Goal: Find specific page/section: Find specific page/section

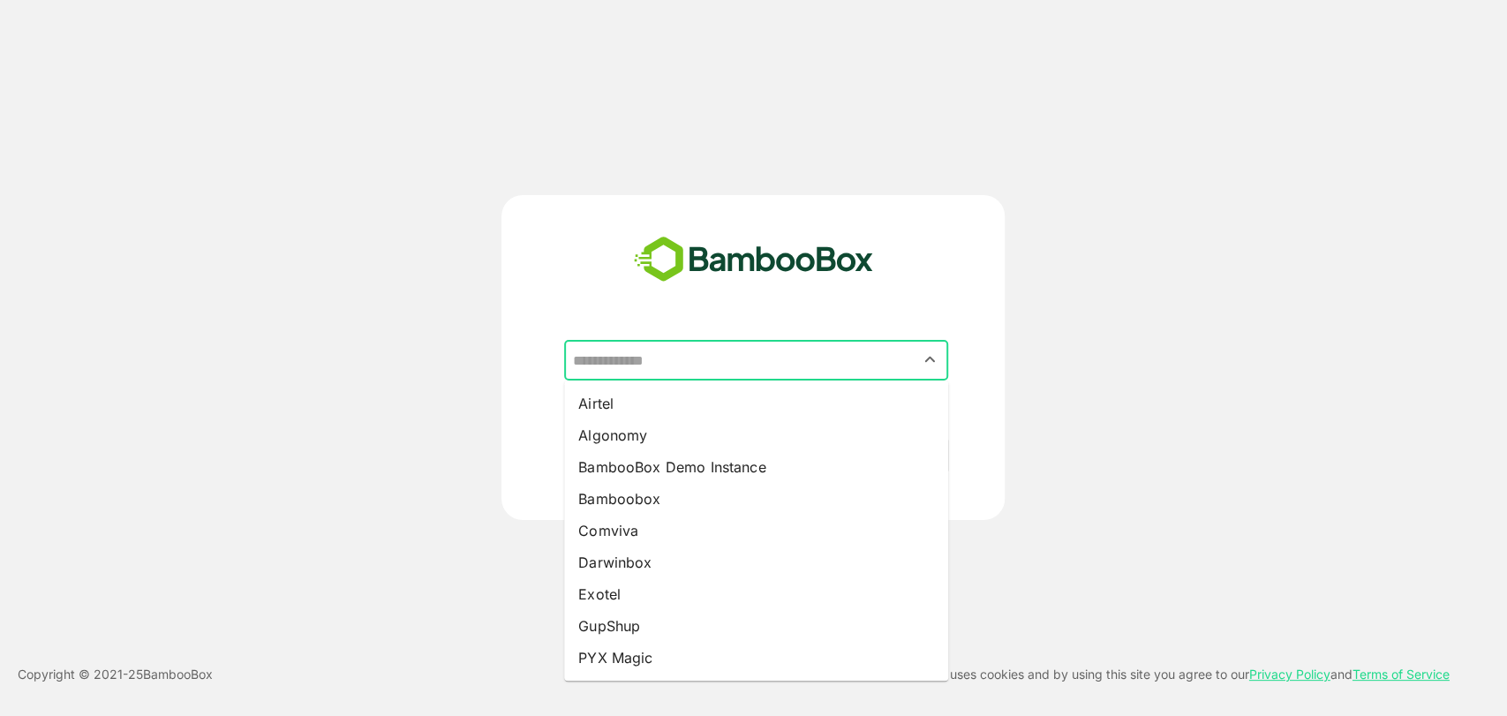
click at [622, 355] on input "text" at bounding box center [756, 360] width 377 height 34
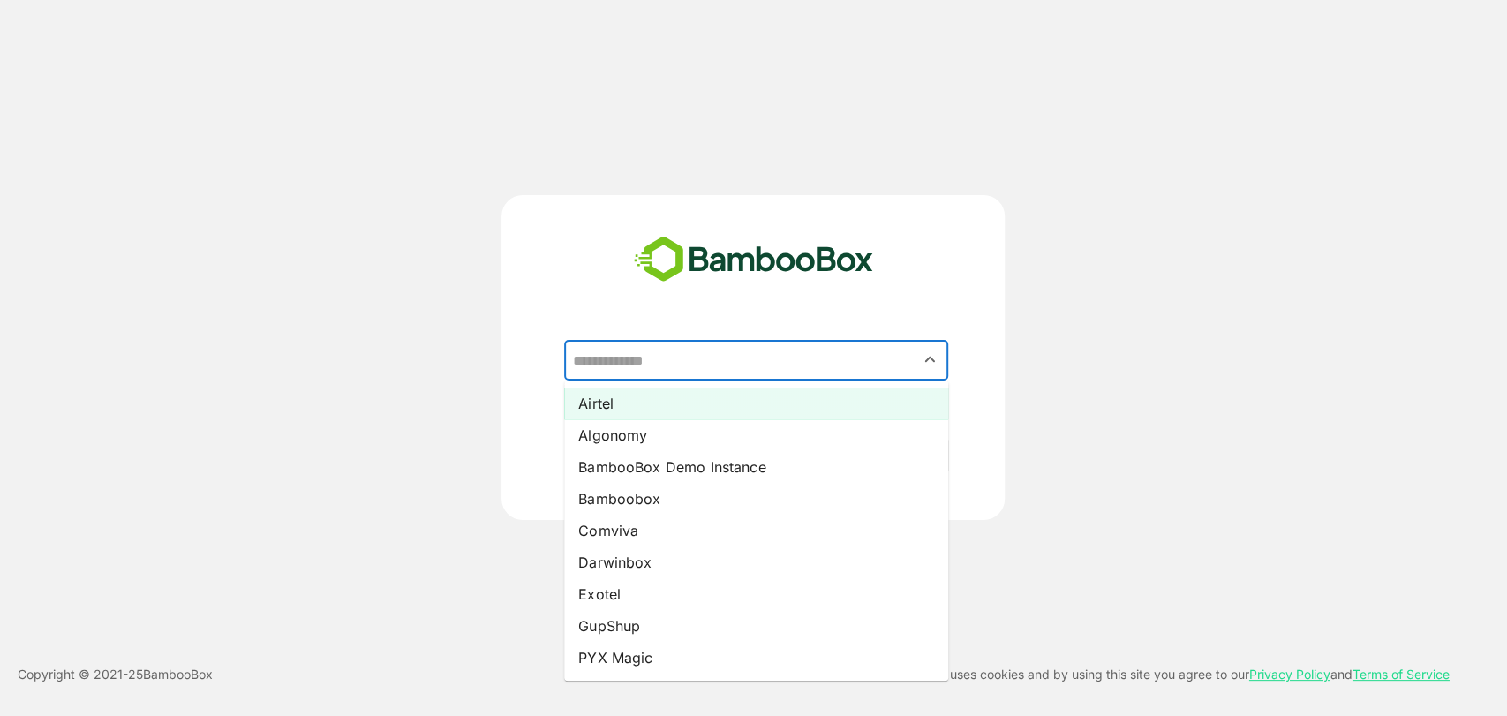
click at [606, 398] on li "Airtel" at bounding box center [756, 404] width 384 height 32
type input "******"
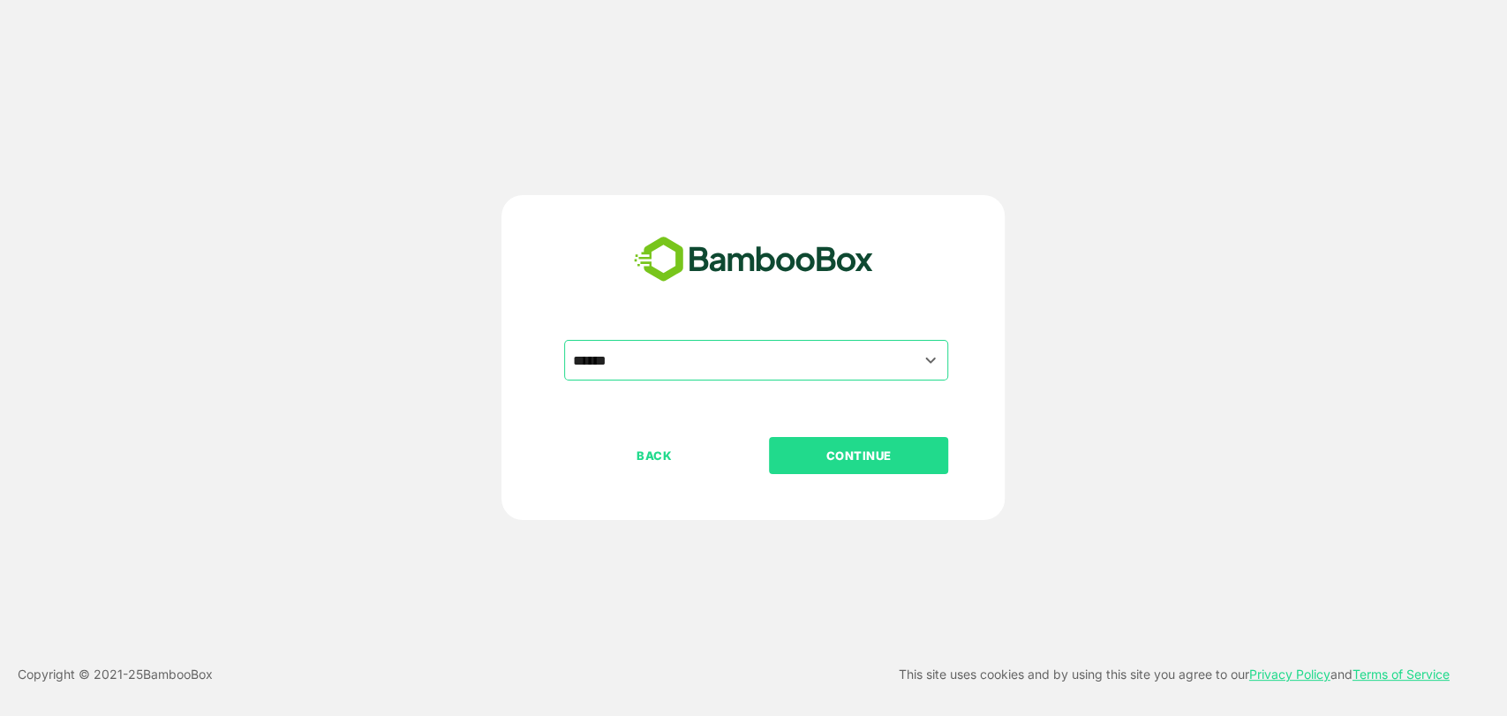
click at [854, 461] on p "CONTINUE" at bounding box center [859, 455] width 177 height 19
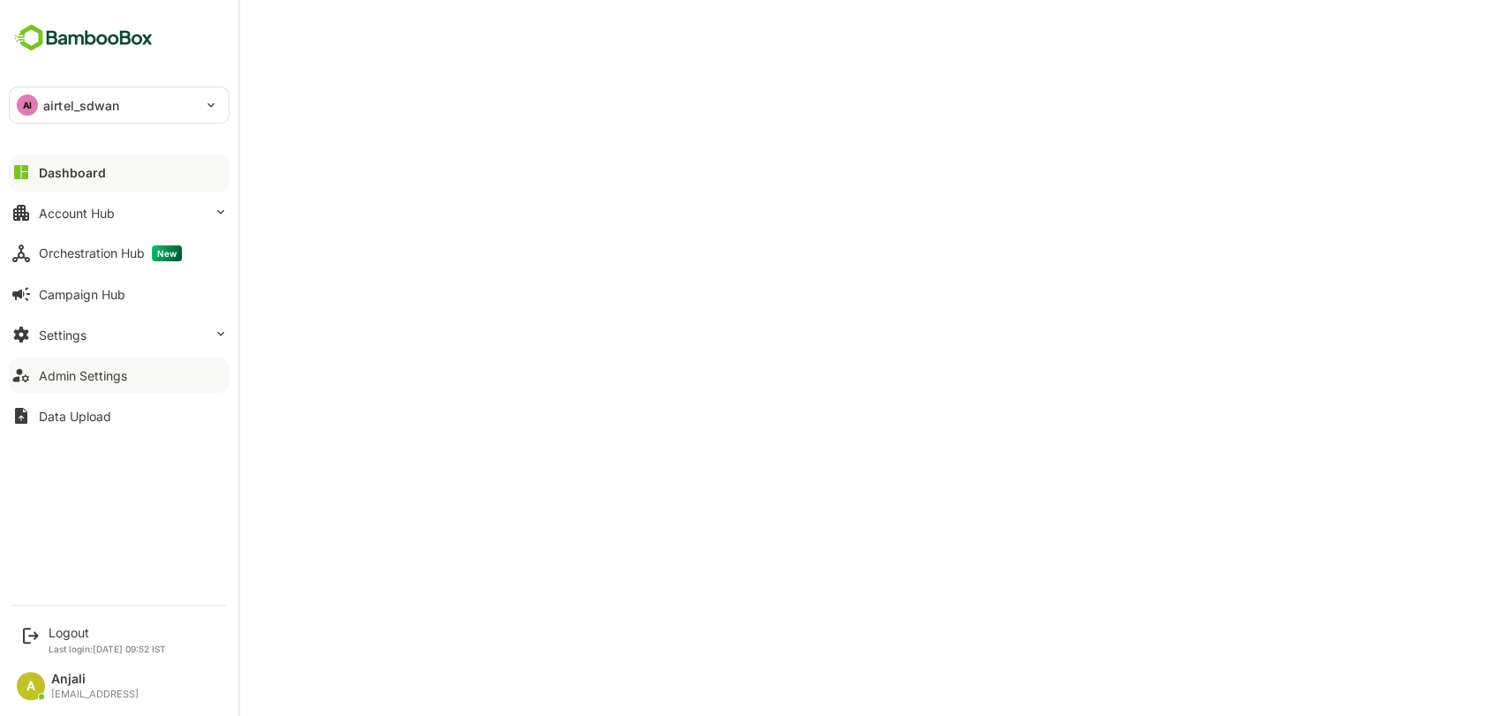
click at [105, 373] on div "Admin Settings" at bounding box center [83, 375] width 88 height 15
click at [80, 177] on div "Dashboard" at bounding box center [71, 172] width 64 height 15
click at [92, 214] on div "Account Hub" at bounding box center [77, 213] width 76 height 15
